Goal: Task Accomplishment & Management: Complete application form

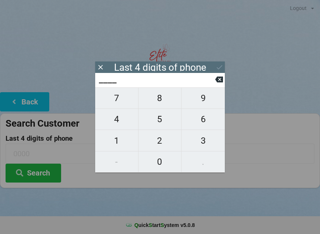
click at [163, 162] on span "0" at bounding box center [160, 162] width 43 height 16
type input "0___"
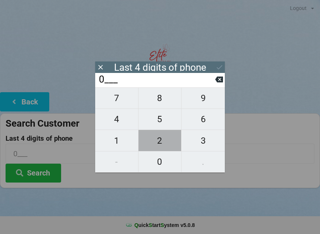
click at [156, 147] on span "2" at bounding box center [160, 141] width 43 height 16
type input "02__"
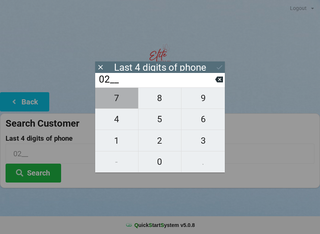
click at [116, 104] on span "7" at bounding box center [116, 98] width 43 height 16
type input "027_"
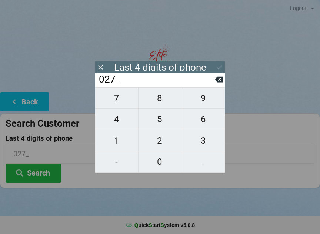
click at [207, 103] on span "9" at bounding box center [203, 98] width 43 height 16
type input "0279"
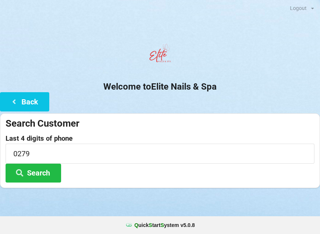
click at [221, 79] on center "Welcome to Elite Nails & Spa" at bounding box center [160, 66] width 320 height 52
click at [25, 109] on button "Back" at bounding box center [24, 101] width 49 height 19
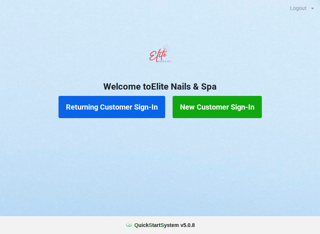
click at [111, 111] on button "Returning Customer Sign-In" at bounding box center [112, 107] width 107 height 22
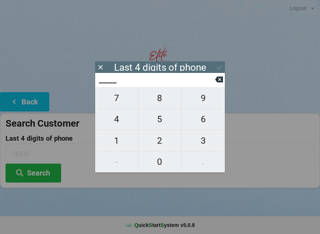
click at [208, 124] on span "6" at bounding box center [203, 120] width 43 height 16
type input "6___"
click at [158, 166] on span "0" at bounding box center [160, 162] width 43 height 16
type input "60__"
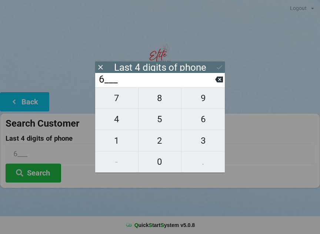
type input "60__"
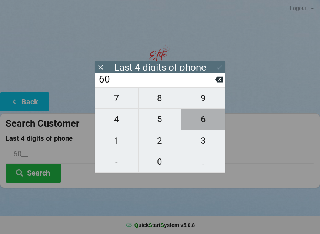
click at [204, 127] on span "6" at bounding box center [203, 120] width 43 height 16
type input "606_"
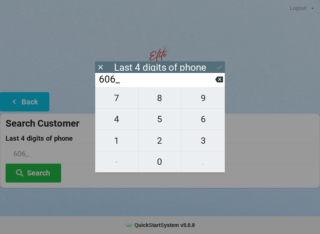
click at [117, 142] on span "1" at bounding box center [116, 141] width 43 height 16
type input "6061"
click at [36, 179] on button "Search" at bounding box center [34, 173] width 56 height 19
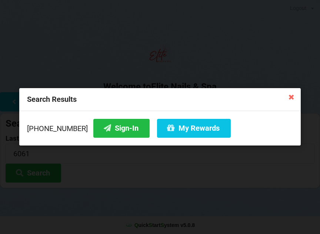
click at [100, 129] on button "Sign-In" at bounding box center [121, 128] width 56 height 19
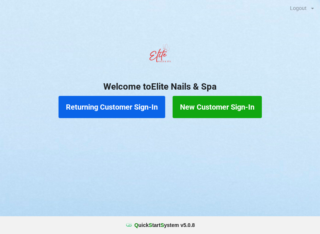
click at [118, 113] on button "Returning Customer Sign-In" at bounding box center [112, 107] width 107 height 22
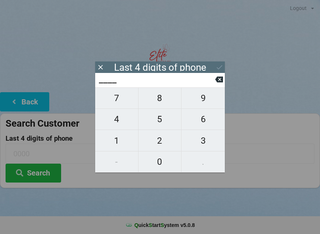
click at [119, 102] on span "7" at bounding box center [116, 98] width 43 height 16
type input "7___"
click at [162, 102] on span "8" at bounding box center [160, 98] width 43 height 16
type input "78__"
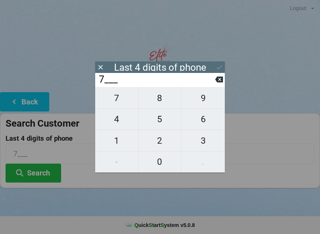
type input "78__"
click at [205, 121] on span "6" at bounding box center [203, 120] width 43 height 16
type input "786_"
click at [162, 146] on span "2" at bounding box center [160, 141] width 43 height 16
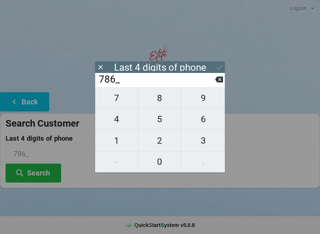
type input "7862"
click at [198, 100] on div "7 8 9 4 5 6 1 2 3 - 0 ." at bounding box center [160, 130] width 130 height 85
click at [221, 81] on icon at bounding box center [219, 80] width 8 height 8
click at [217, 81] on icon at bounding box center [219, 80] width 8 height 6
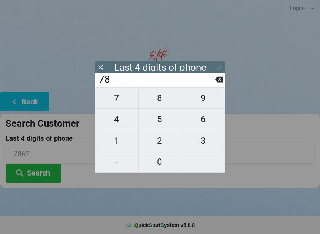
click at [221, 81] on icon at bounding box center [219, 80] width 8 height 8
click at [222, 83] on icon at bounding box center [219, 80] width 8 height 8
click at [221, 83] on icon at bounding box center [219, 80] width 8 height 8
click at [162, 145] on span "2" at bounding box center [160, 141] width 43 height 16
type input "2___"
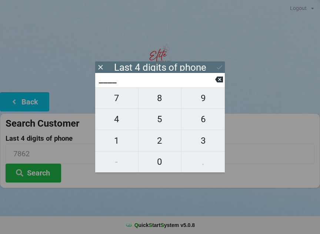
type input "2___"
click at [119, 102] on span "7" at bounding box center [116, 98] width 43 height 16
type input "27__"
click at [123, 146] on span "1" at bounding box center [116, 141] width 43 height 16
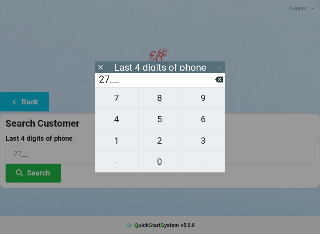
type input "271_"
click at [119, 125] on span "4" at bounding box center [116, 120] width 43 height 16
type input "2714"
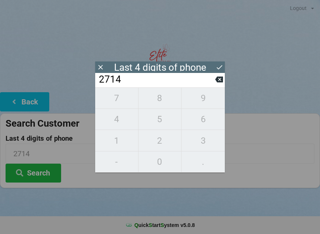
click at [217, 67] on icon at bounding box center [220, 67] width 8 height 8
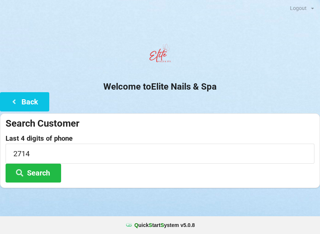
click at [46, 165] on button "Search" at bounding box center [34, 173] width 56 height 19
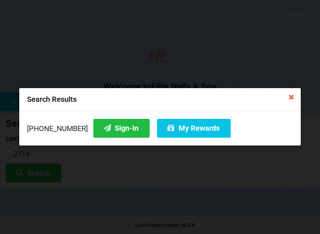
click at [291, 93] on icon at bounding box center [292, 97] width 12 height 12
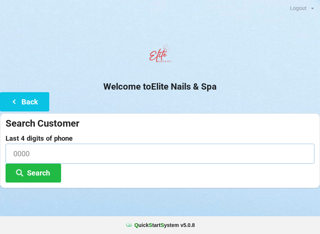
click at [110, 152] on input at bounding box center [160, 154] width 309 height 20
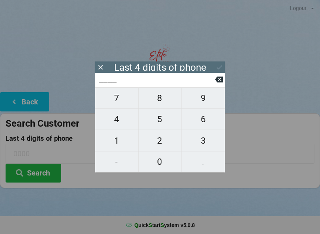
click at [157, 141] on span "2" at bounding box center [160, 141] width 43 height 16
type input "2___"
click at [124, 102] on span "7" at bounding box center [116, 98] width 43 height 16
type input "27__"
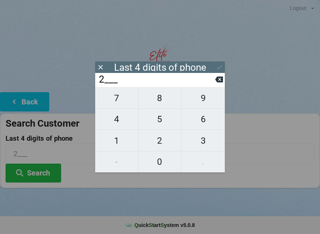
type input "27__"
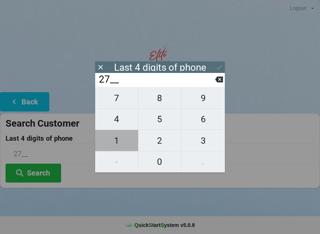
click at [126, 135] on span "1" at bounding box center [116, 141] width 43 height 16
type input "271_"
click at [127, 123] on span "4" at bounding box center [116, 120] width 43 height 16
type input "2714"
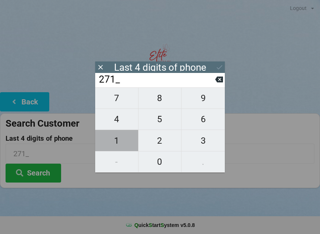
type input "2714"
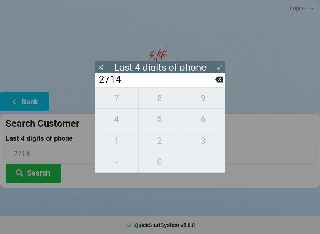
click at [219, 66] on icon at bounding box center [220, 67] width 8 height 8
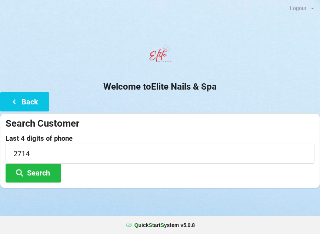
click at [26, 97] on button "Back" at bounding box center [24, 101] width 49 height 19
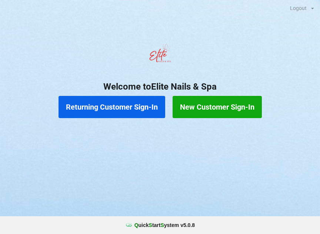
click at [200, 110] on button "New Customer Sign-In" at bounding box center [217, 107] width 89 height 22
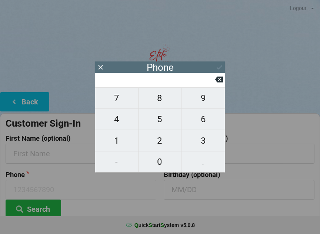
click at [119, 102] on span "7" at bounding box center [116, 98] width 43 height 16
type input "7"
click at [154, 99] on span "8" at bounding box center [160, 98] width 43 height 16
type input "78"
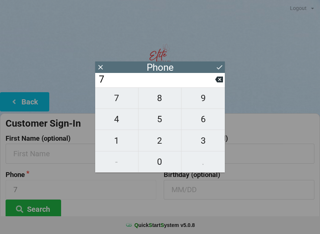
type input "78"
click at [194, 123] on span "6" at bounding box center [203, 120] width 43 height 16
type input "786"
click at [165, 144] on span "2" at bounding box center [160, 141] width 43 height 16
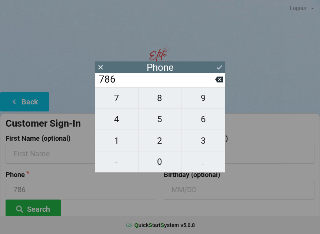
type input "7862"
click at [199, 101] on span "9" at bounding box center [203, 98] width 43 height 16
type input "78629"
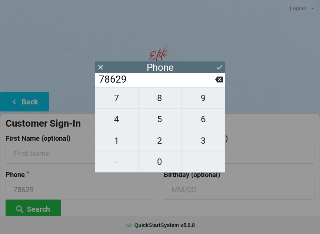
click at [199, 122] on span "6" at bounding box center [203, 120] width 43 height 16
type input "786296"
click at [163, 141] on span "2" at bounding box center [160, 141] width 43 height 16
type input "7862962"
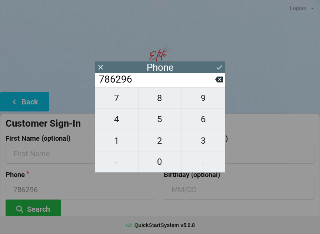
type input "7862962"
click at [125, 102] on span "7" at bounding box center [116, 98] width 43 height 16
type input "78629627"
click at [123, 140] on span "1" at bounding box center [116, 141] width 43 height 16
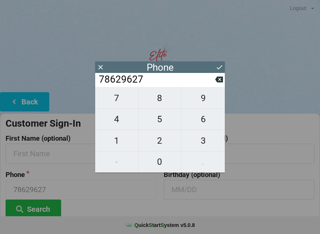
type input "786296271"
click at [119, 127] on span "4" at bounding box center [116, 120] width 43 height 16
type input "7862962714"
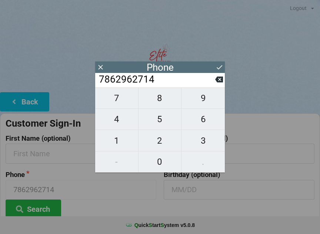
click at [220, 66] on icon at bounding box center [220, 67] width 8 height 8
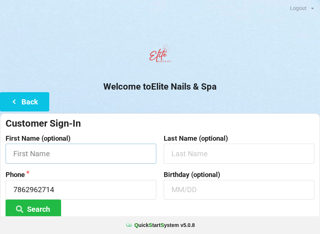
click at [48, 154] on input "text" at bounding box center [81, 154] width 151 height 20
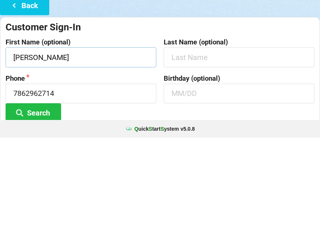
type input "[PERSON_NAME]"
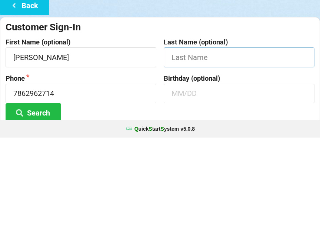
click at [237, 144] on input "text" at bounding box center [239, 154] width 151 height 20
click at [226, 180] on input "text" at bounding box center [239, 190] width 151 height 20
type input "Q"
click at [33, 200] on button "Search" at bounding box center [34, 209] width 56 height 19
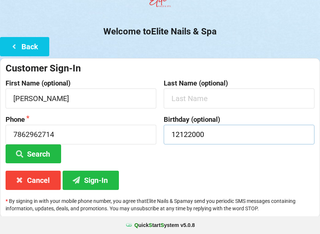
click at [235, 132] on input "12122000" at bounding box center [239, 135] width 151 height 20
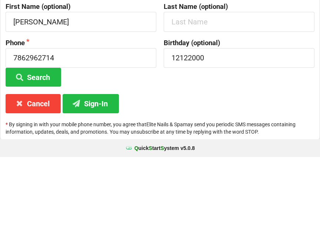
click at [106, 171] on button "Sign-In" at bounding box center [91, 180] width 56 height 19
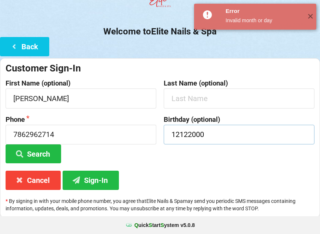
click at [231, 132] on input "12122000" at bounding box center [239, 135] width 151 height 20
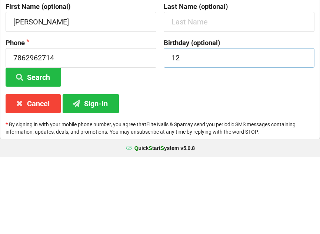
type input "1"
type input "12/12"
click at [33, 145] on button "Search" at bounding box center [34, 154] width 56 height 19
click at [92, 171] on button "Sign-In" at bounding box center [91, 180] width 56 height 19
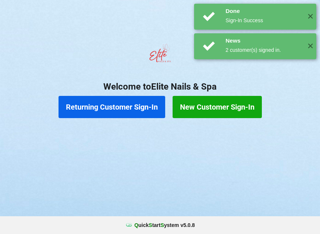
scroll to position [0, 0]
